Goal: Information Seeking & Learning: Find specific fact

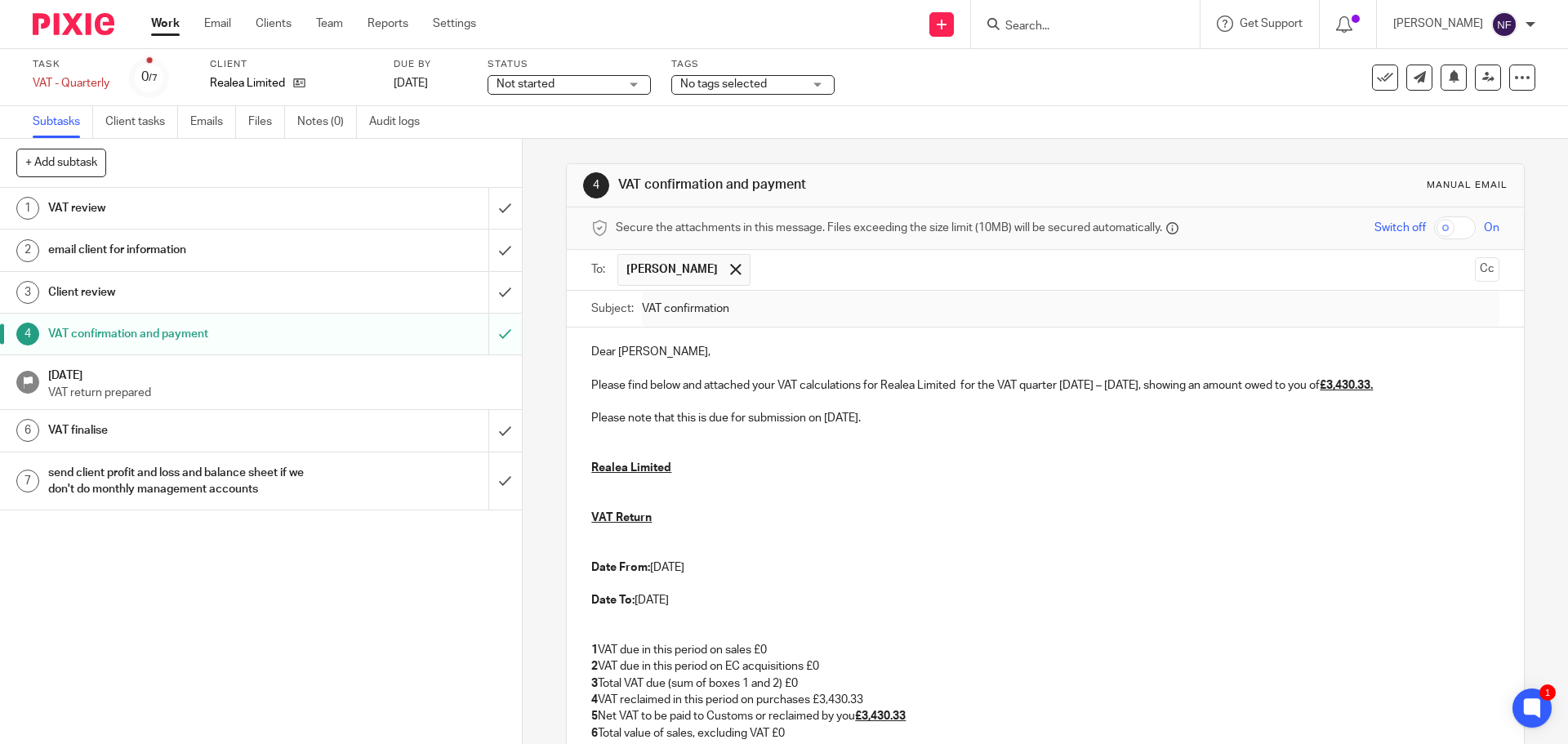
click at [772, 583] on p at bounding box center [1045, 584] width 907 height 16
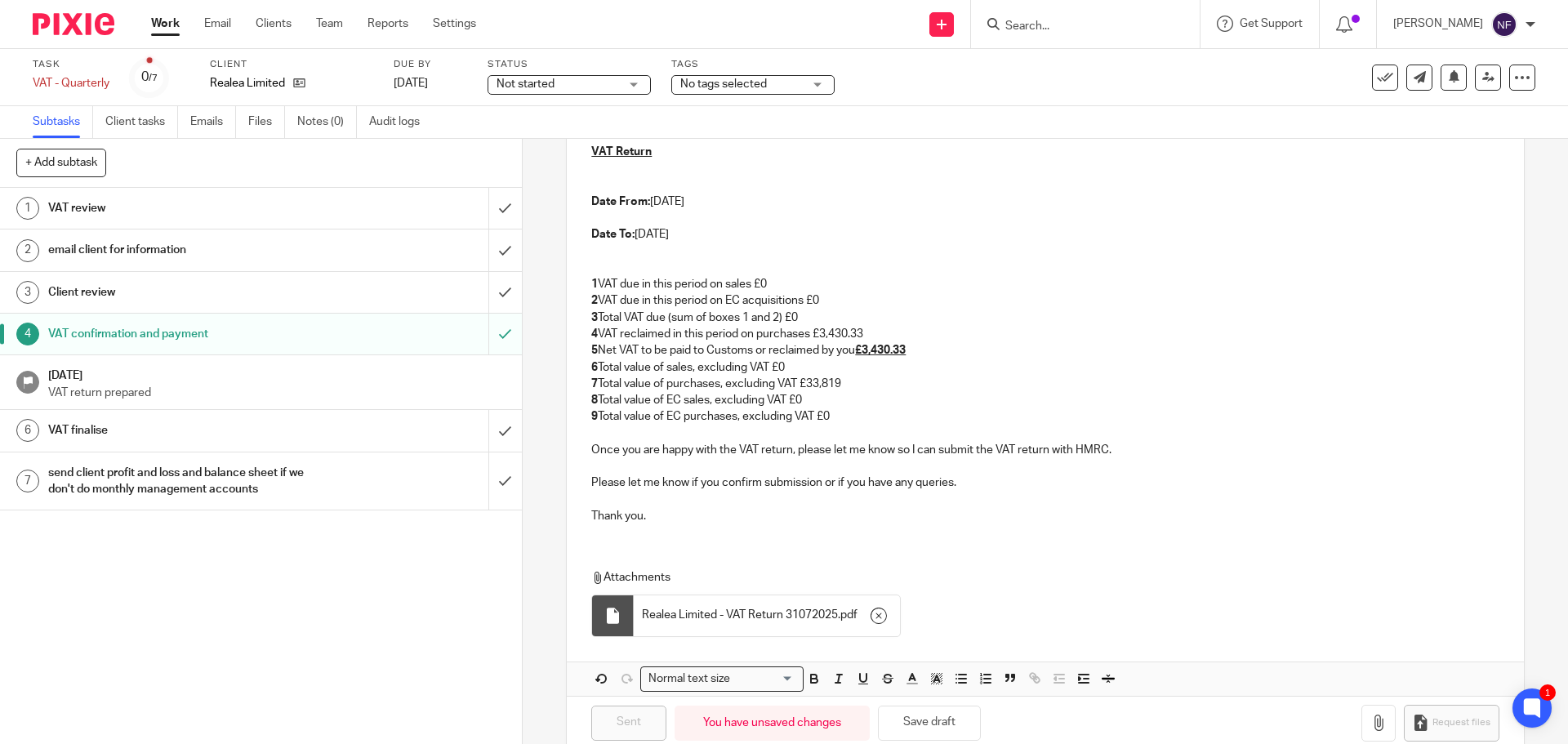
scroll to position [397, 0]
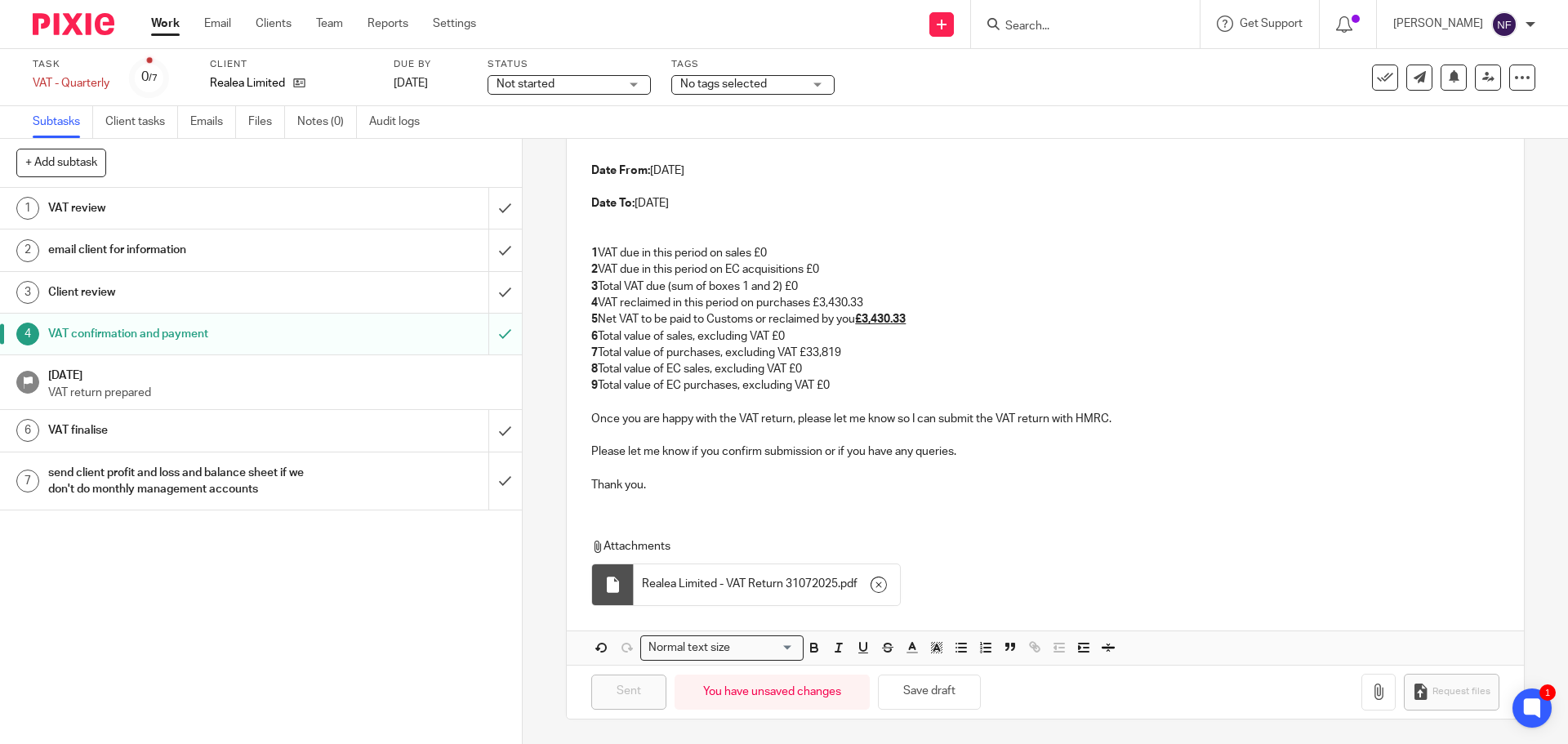
click at [165, 26] on link "Work" at bounding box center [165, 23] width 28 height 16
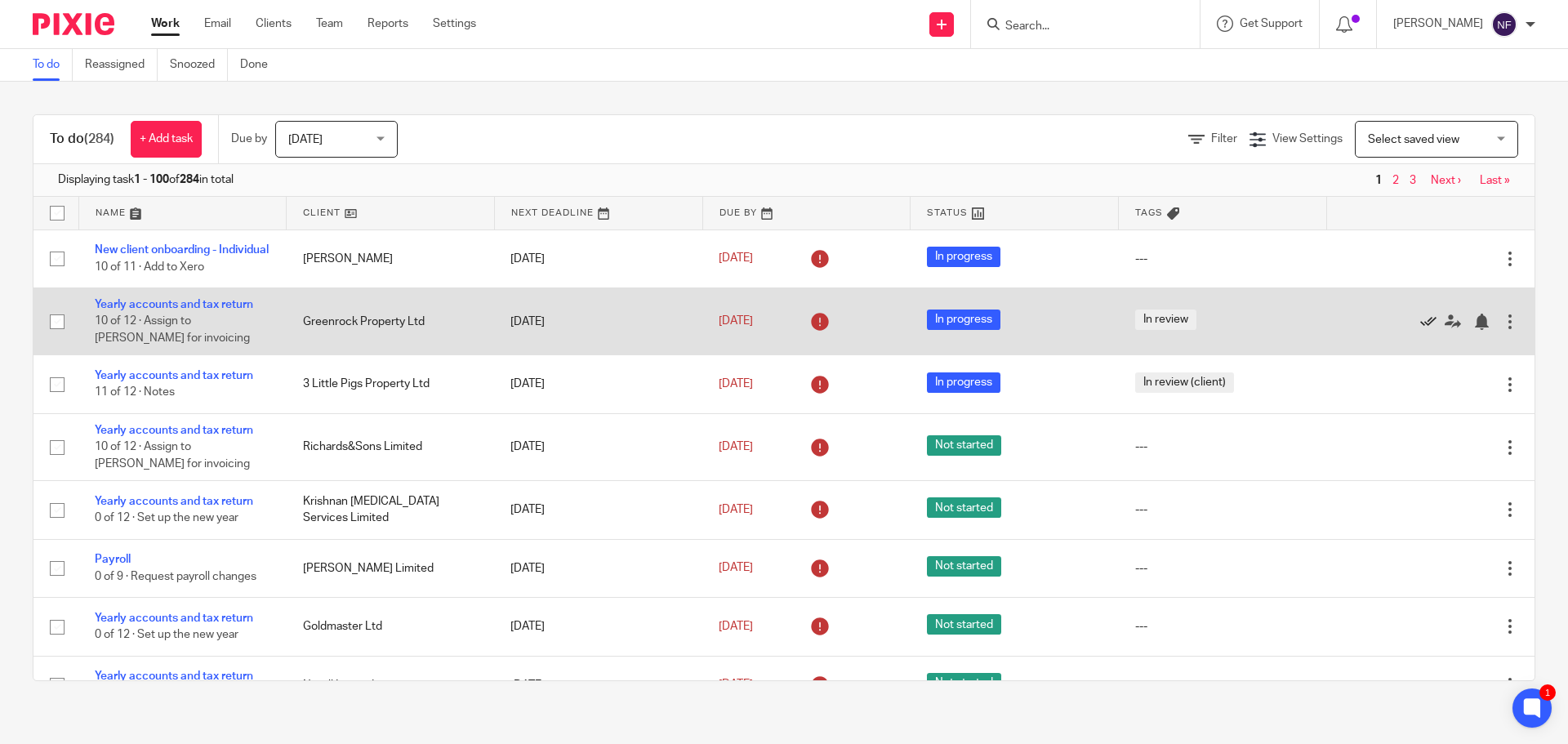
click at [1420, 324] on icon at bounding box center [1427, 321] width 16 height 16
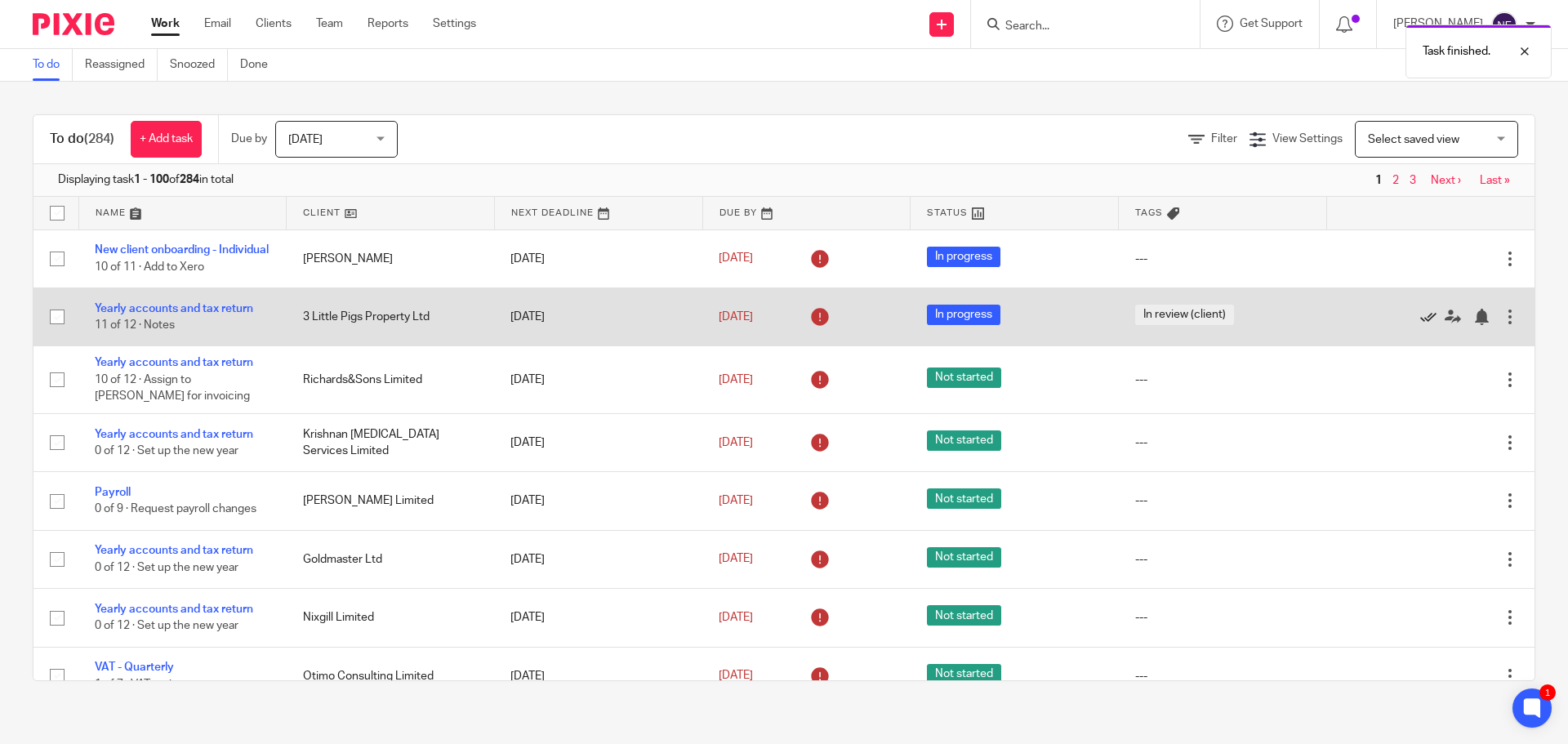
click at [1420, 324] on icon at bounding box center [1427, 316] width 16 height 16
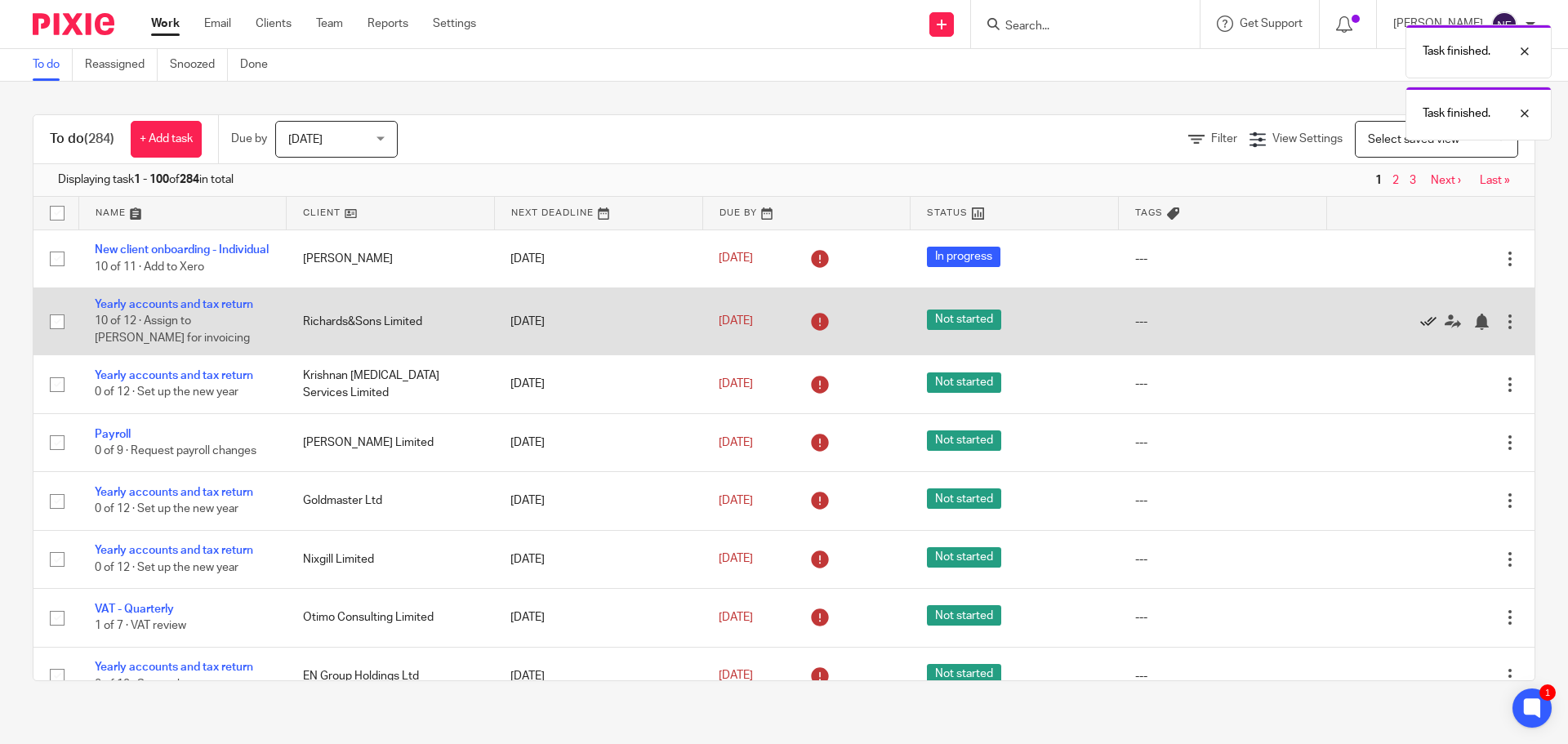
click at [1420, 324] on icon at bounding box center [1427, 321] width 16 height 16
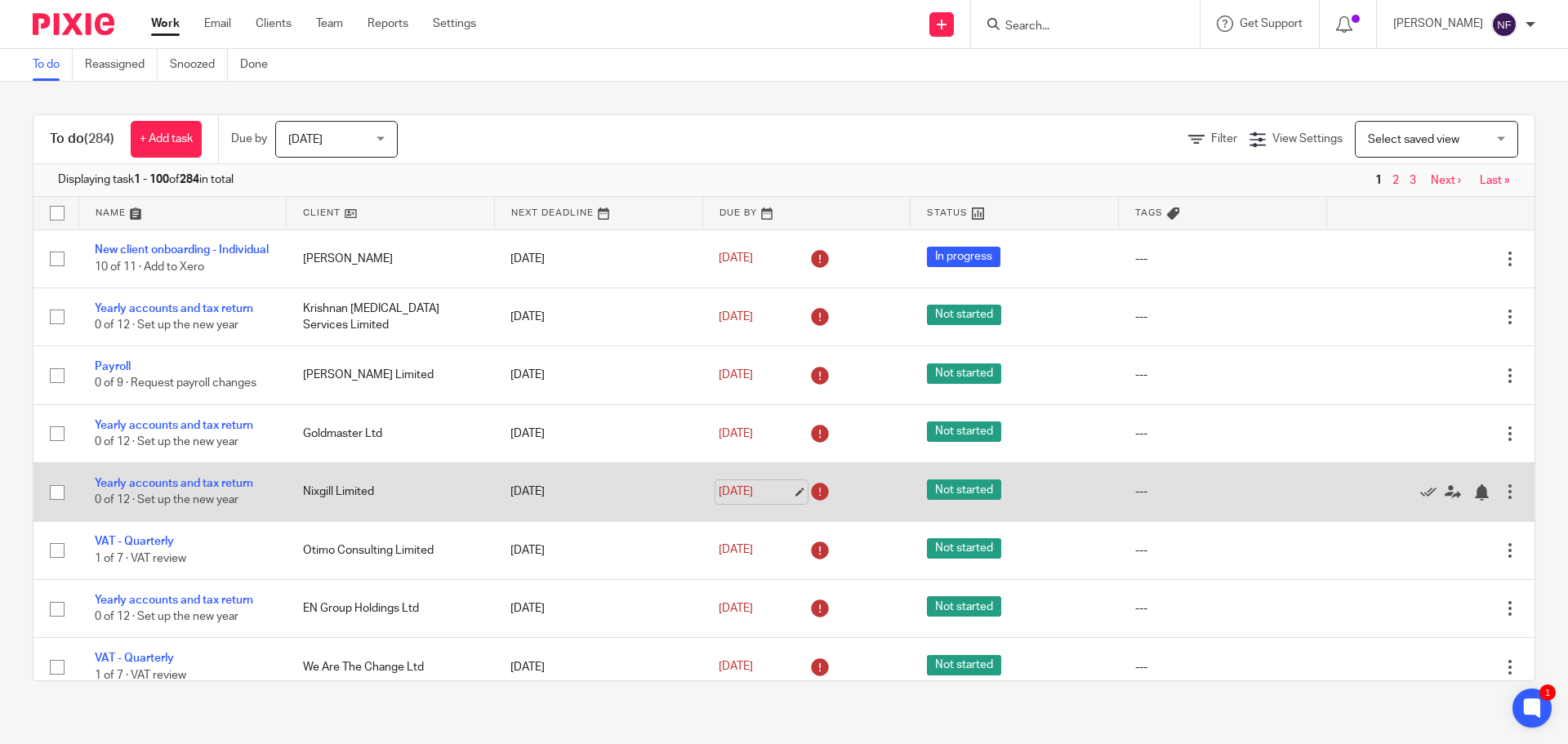
click at [780, 501] on link "[DATE]" at bounding box center [755, 492] width 74 height 17
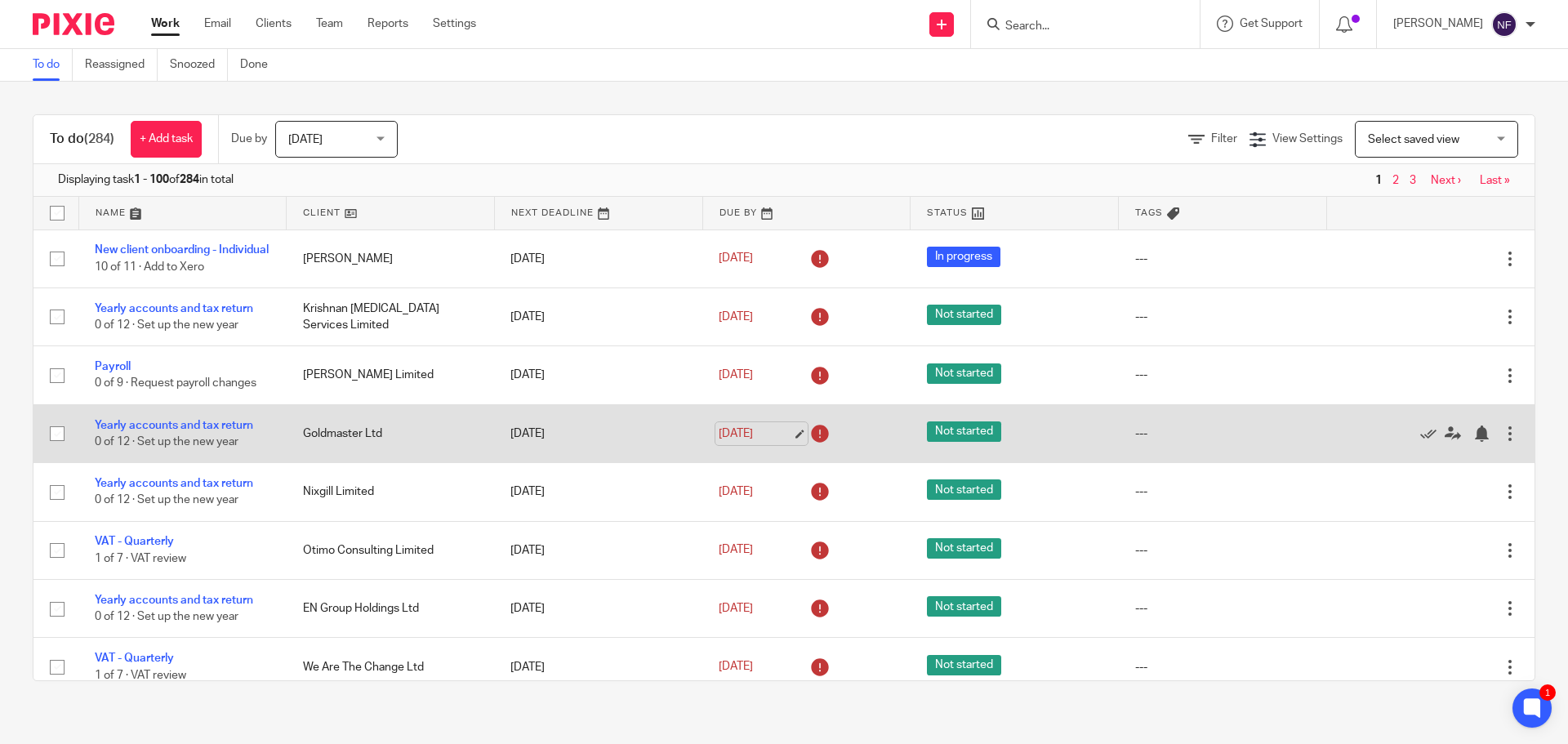
click at [778, 441] on link "28 Aug 2025" at bounding box center [755, 434] width 74 height 17
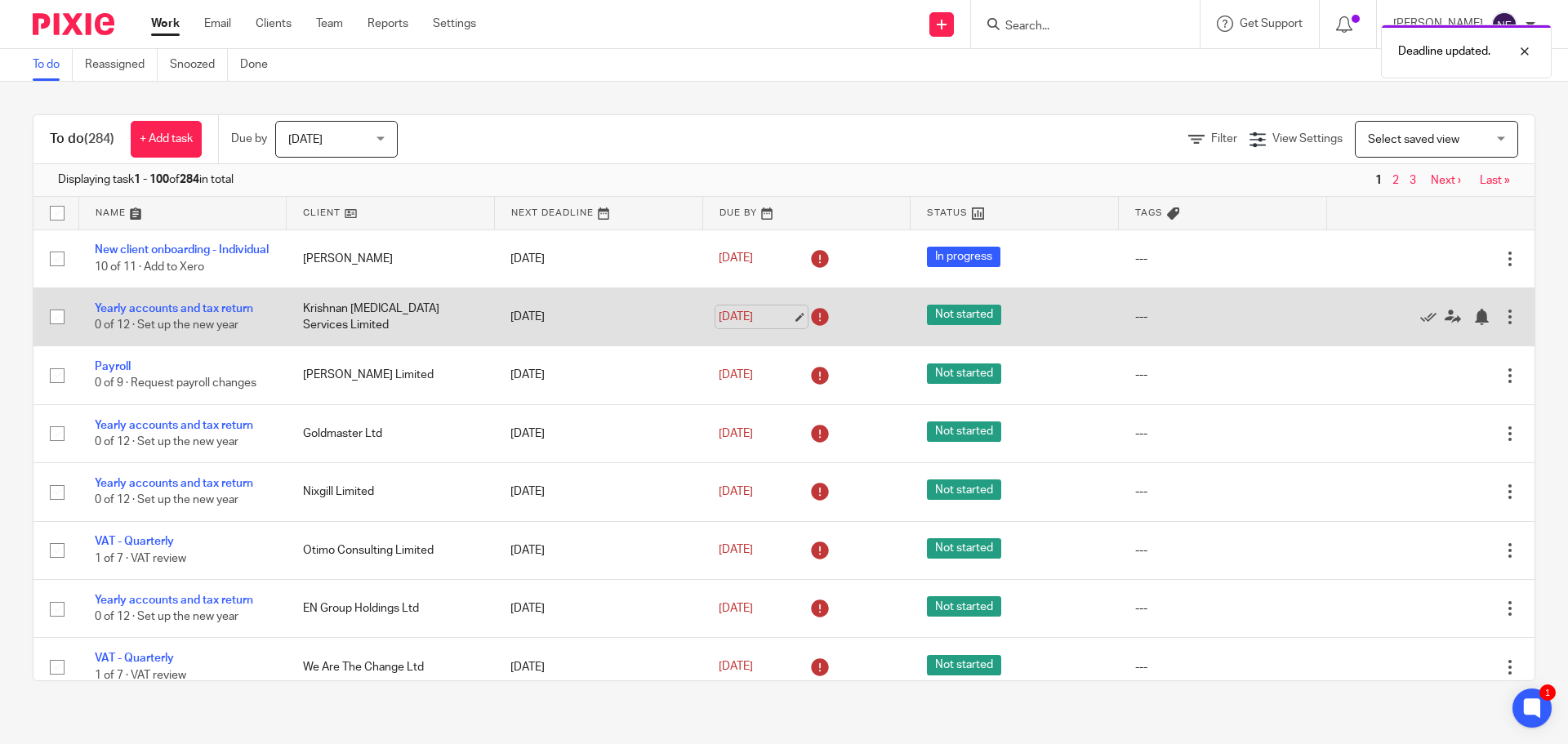
click at [781, 326] on link "[DATE]" at bounding box center [755, 317] width 74 height 17
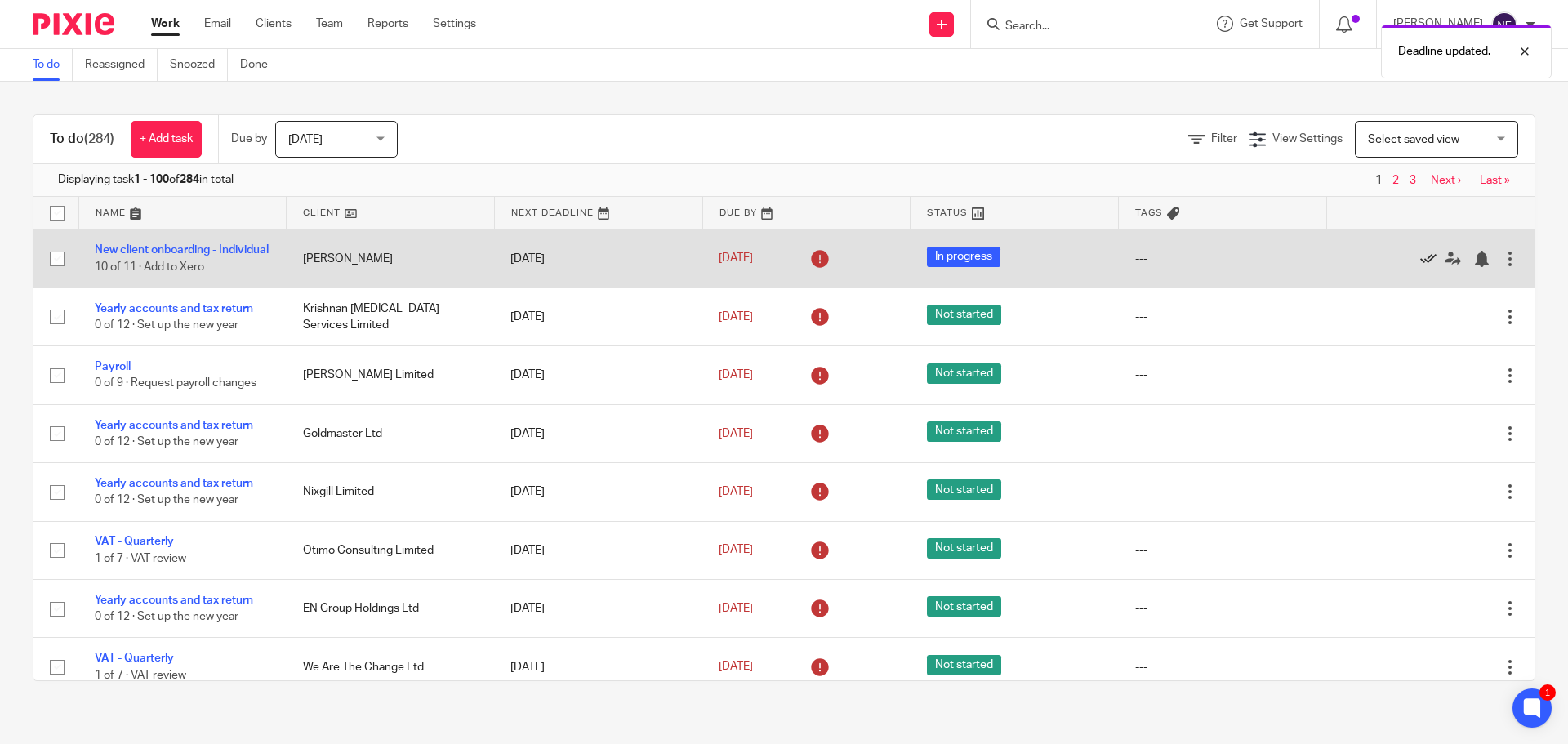
click at [1420, 259] on icon at bounding box center [1427, 258] width 16 height 16
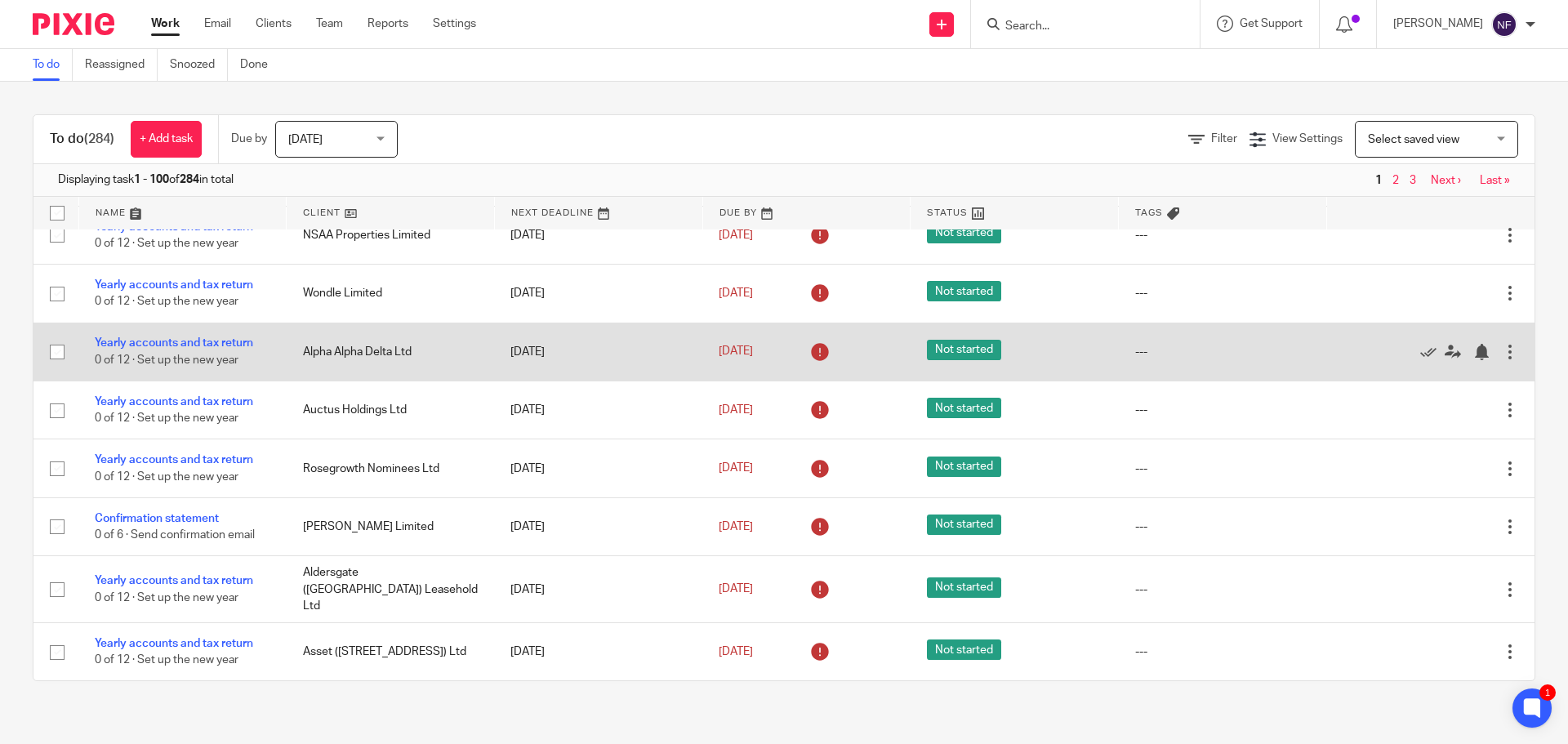
scroll to position [1388, 0]
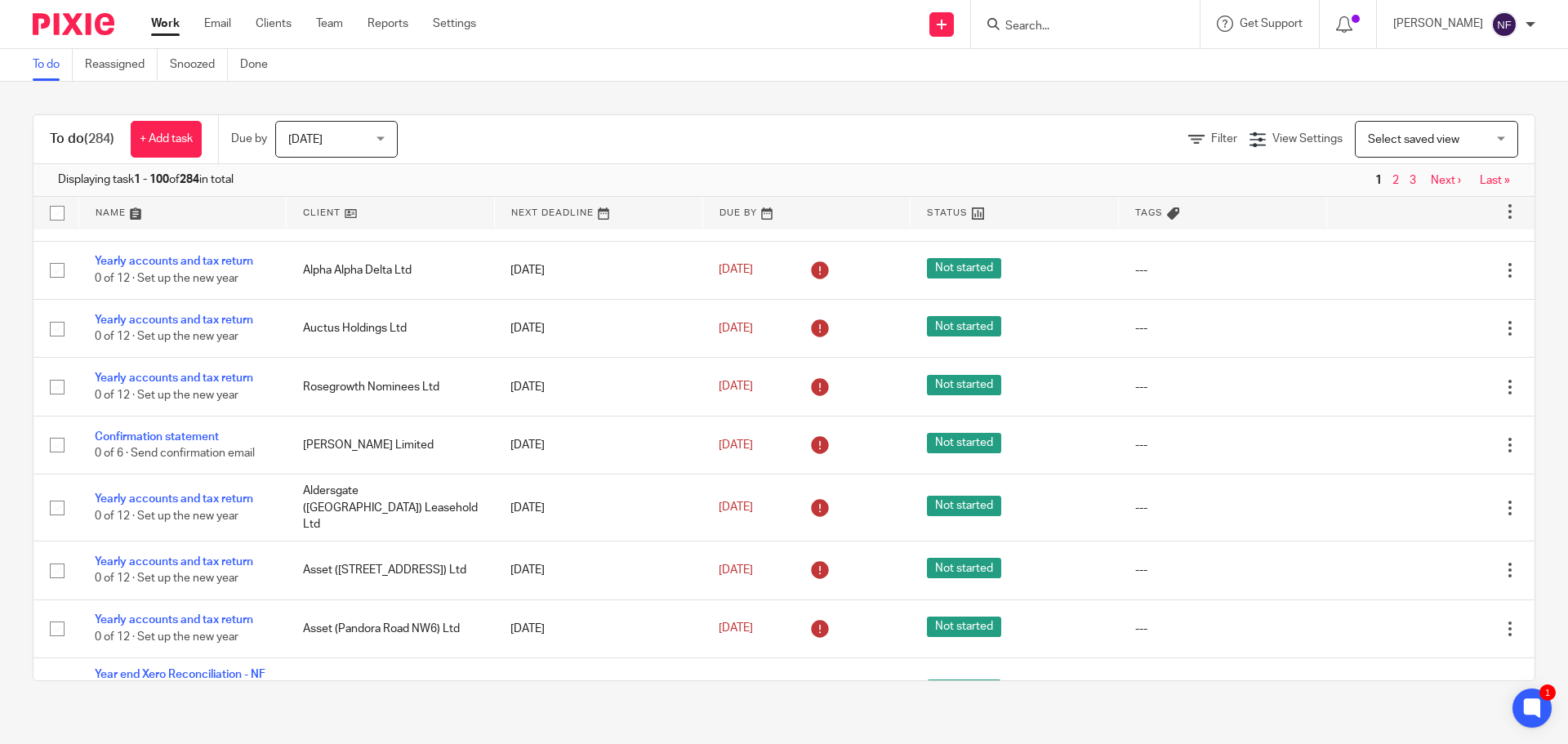
click at [1113, 31] on input "Search" at bounding box center [1077, 27] width 147 height 15
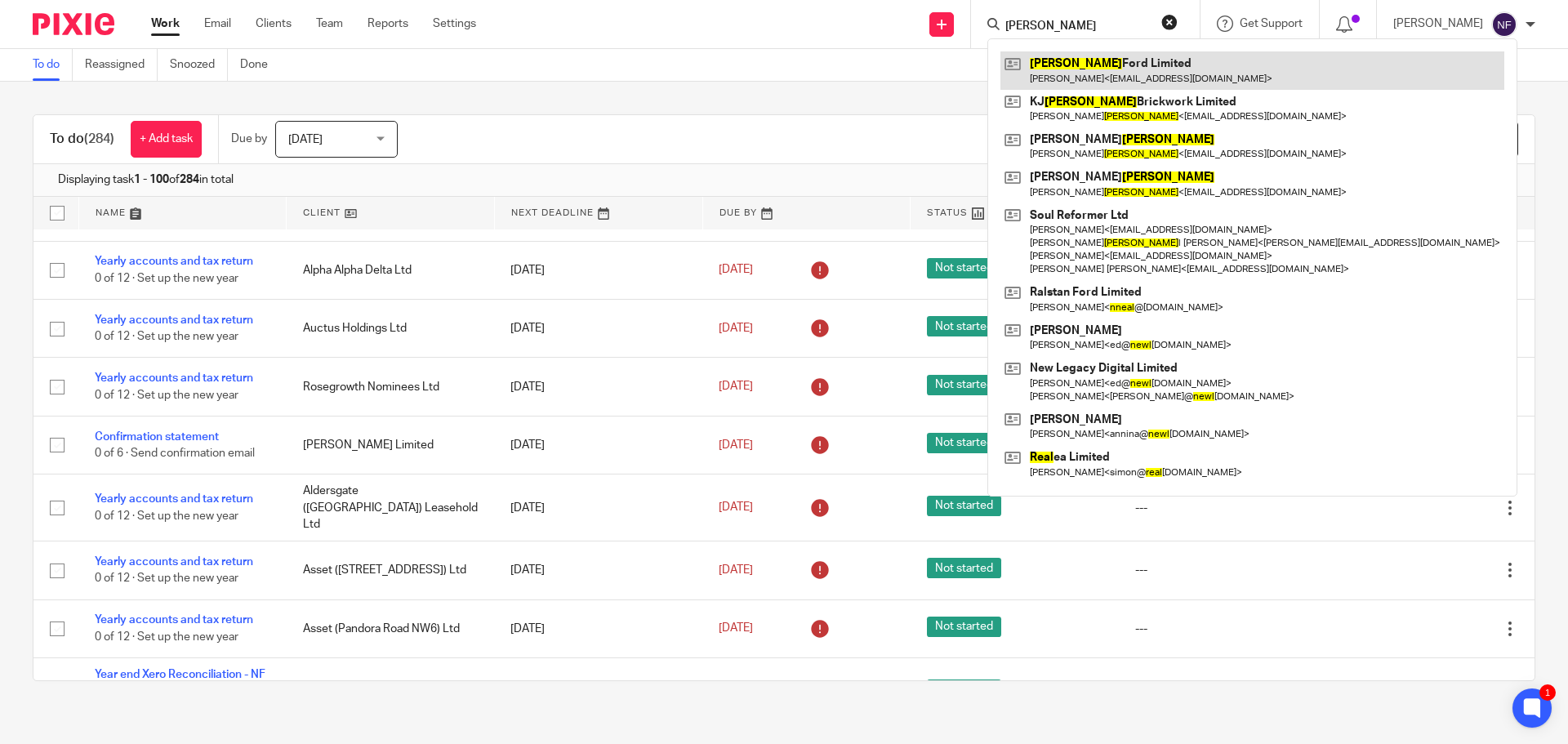
type input "neal"
click at [1116, 55] on link at bounding box center [1253, 70] width 504 height 38
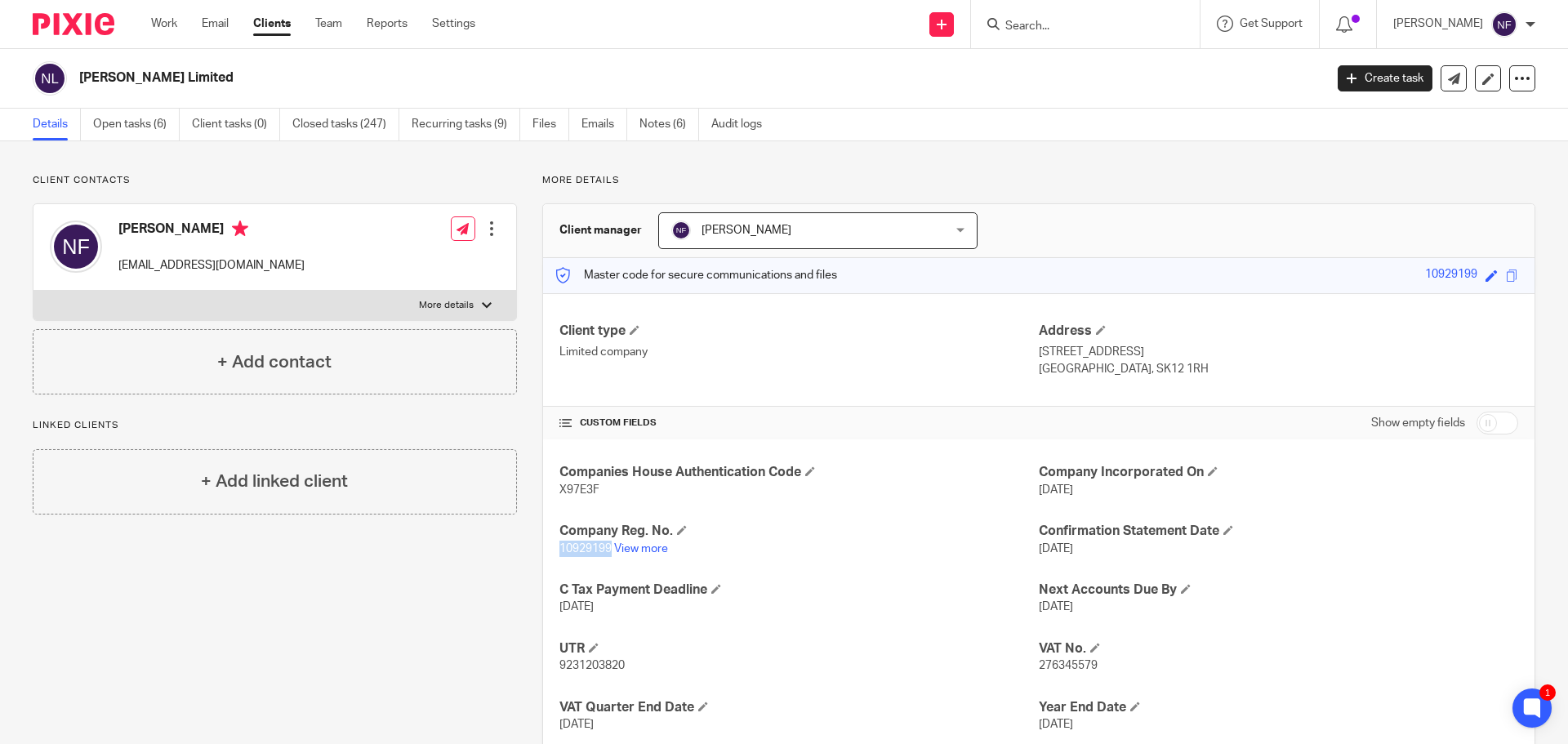
drag, startPoint x: 607, startPoint y: 543, endPoint x: 557, endPoint y: 543, distance: 50.0
click at [559, 543] on span "10929199" at bounding box center [585, 548] width 52 height 11
copy span "10929199"
drag, startPoint x: 589, startPoint y: 494, endPoint x: 549, endPoint y: 491, distance: 40.1
click at [549, 491] on div "Companies House Authentication Code X97E3F Company Incorporated On 23 Aug 2017 …" at bounding box center [1038, 627] width 991 height 376
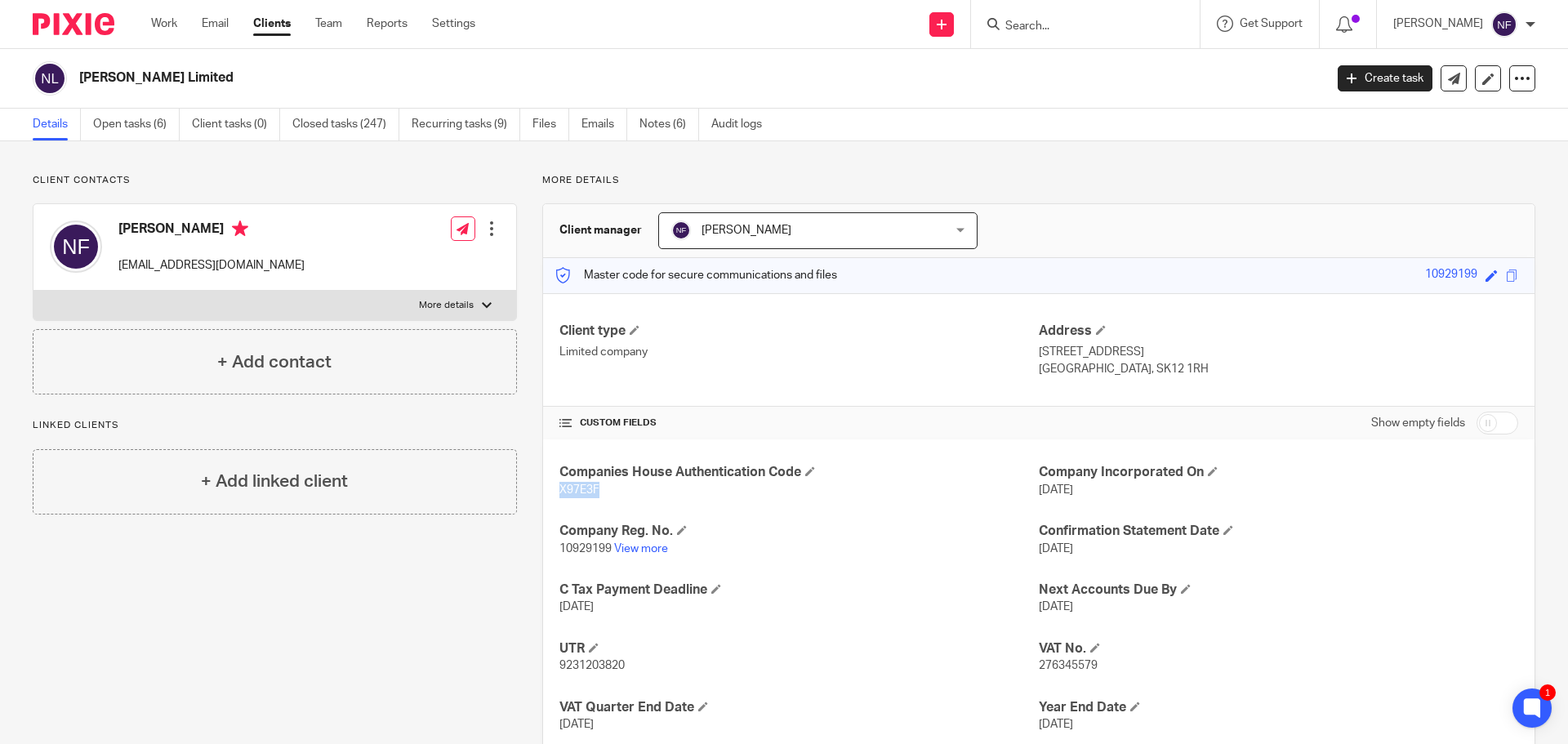
copy span "X97E3F"
click at [664, 128] on link "Notes (6)" at bounding box center [670, 124] width 60 height 32
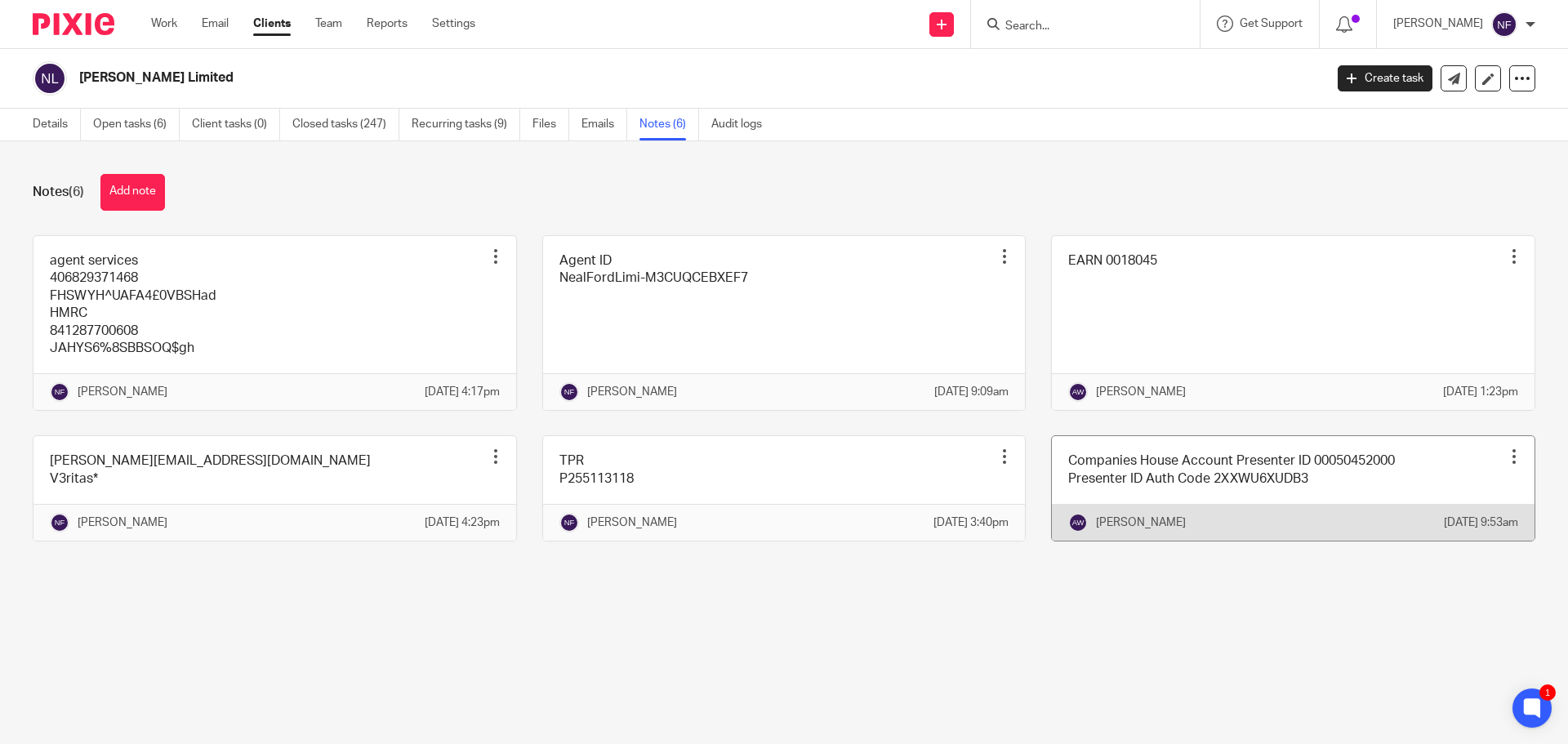
click at [1069, 477] on link at bounding box center [1293, 489] width 483 height 105
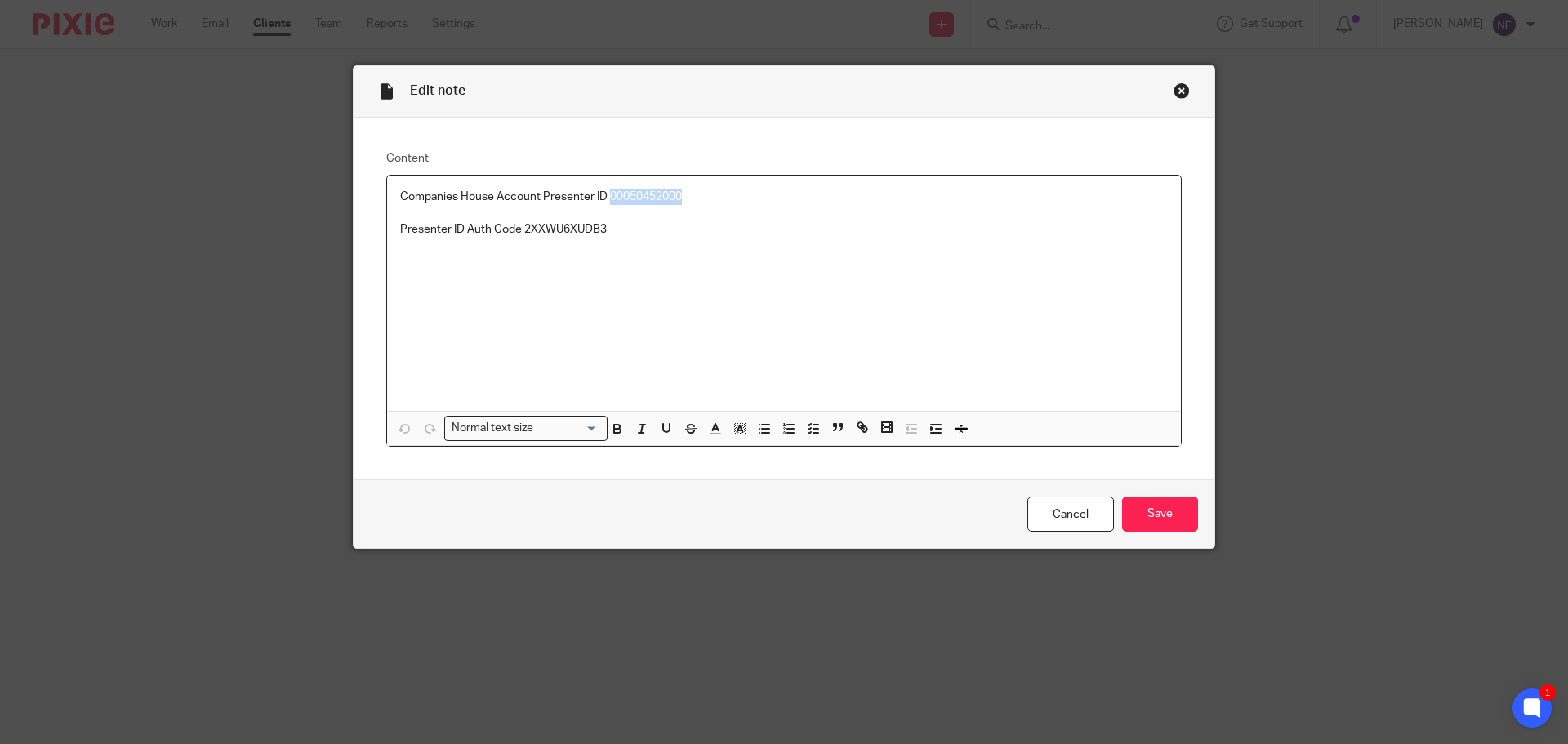
drag, startPoint x: 673, startPoint y: 194, endPoint x: 604, endPoint y: 187, distance: 69.4
click at [604, 187] on div "Companies House Account Presenter ID 00050452000 Presenter ID Auth Code 2XXWU6X…" at bounding box center [784, 293] width 794 height 235
copy p "00050452000"
drag, startPoint x: 615, startPoint y: 237, endPoint x: 520, endPoint y: 230, distance: 95.3
click at [520, 230] on p "Presenter ID Auth Code 2XXWU6XUDB3" at bounding box center [784, 229] width 767 height 16
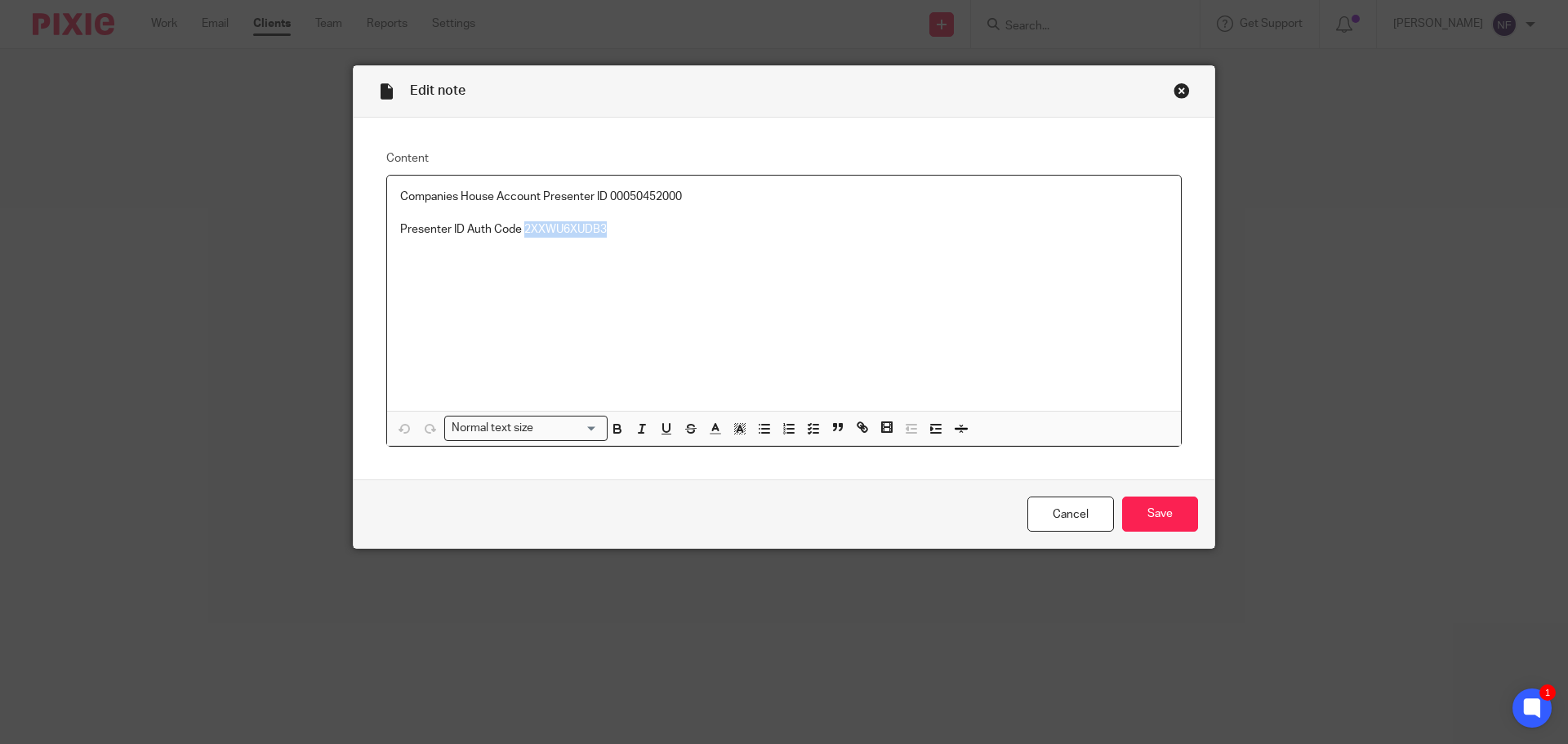
copy p "2XXWU6XUDB3"
click at [1174, 94] on div "Close this dialog window" at bounding box center [1181, 90] width 16 height 16
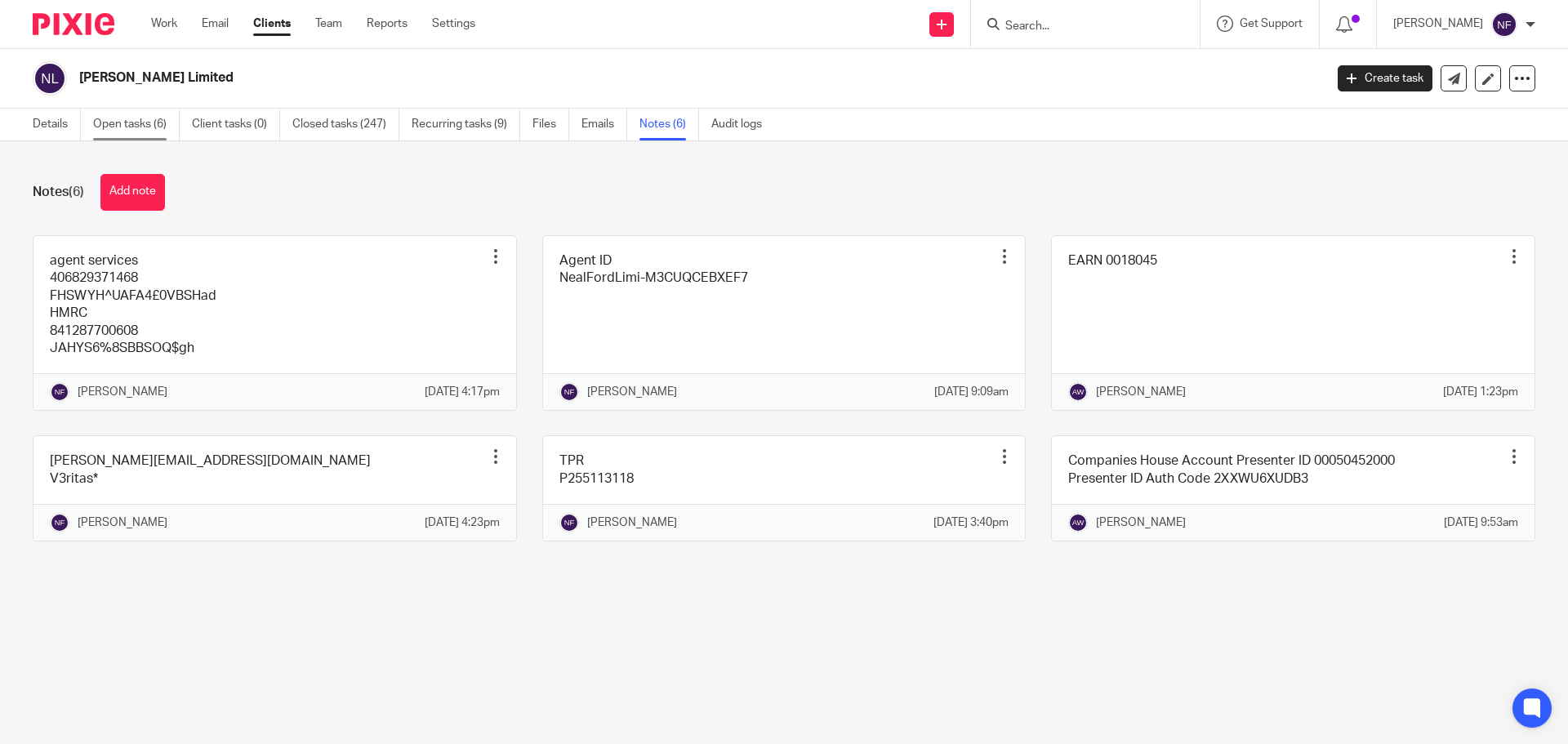
click at [143, 130] on link "Open tasks (6)" at bounding box center [136, 124] width 87 height 32
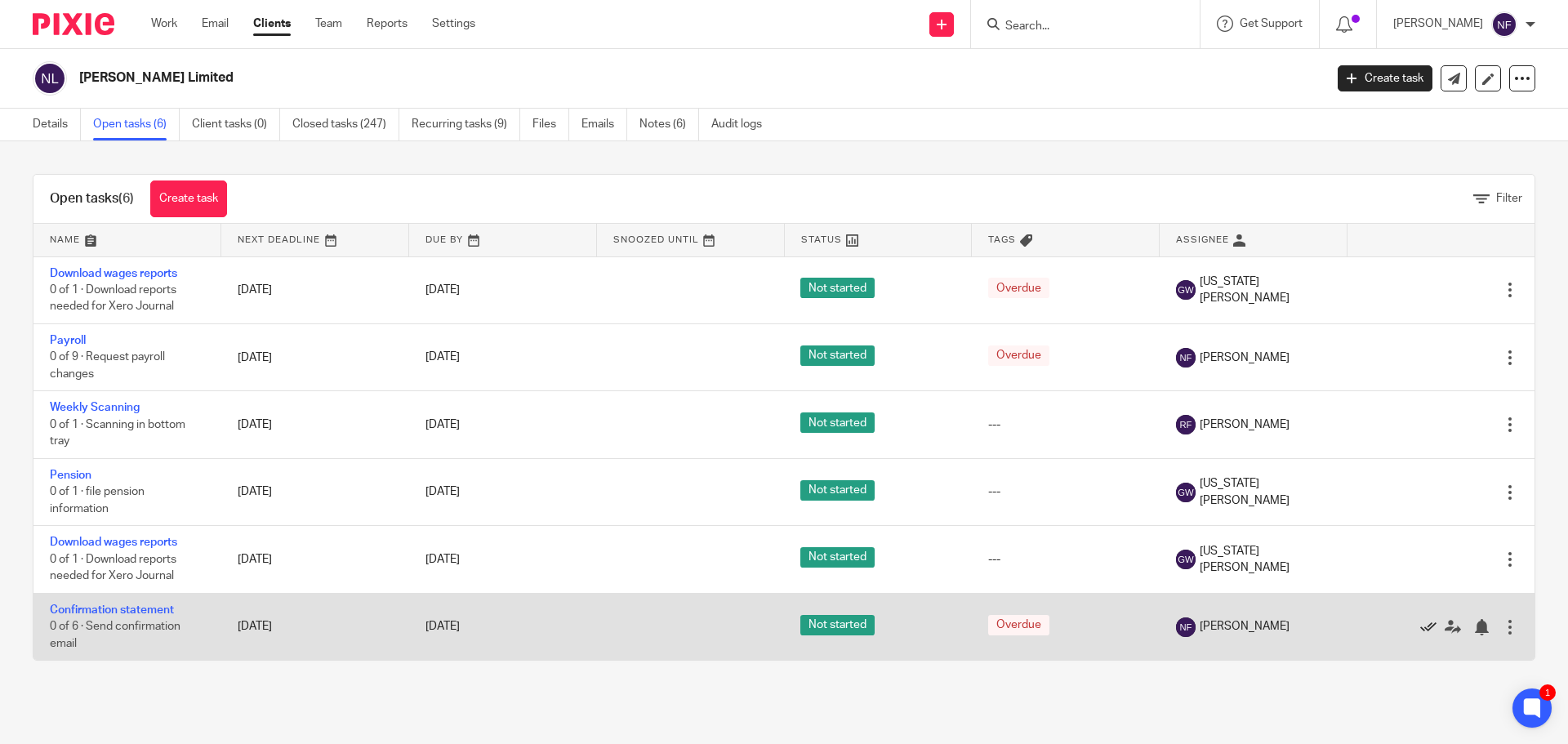
click at [1420, 625] on icon at bounding box center [1427, 627] width 16 height 16
